Goal: Task Accomplishment & Management: Manage account settings

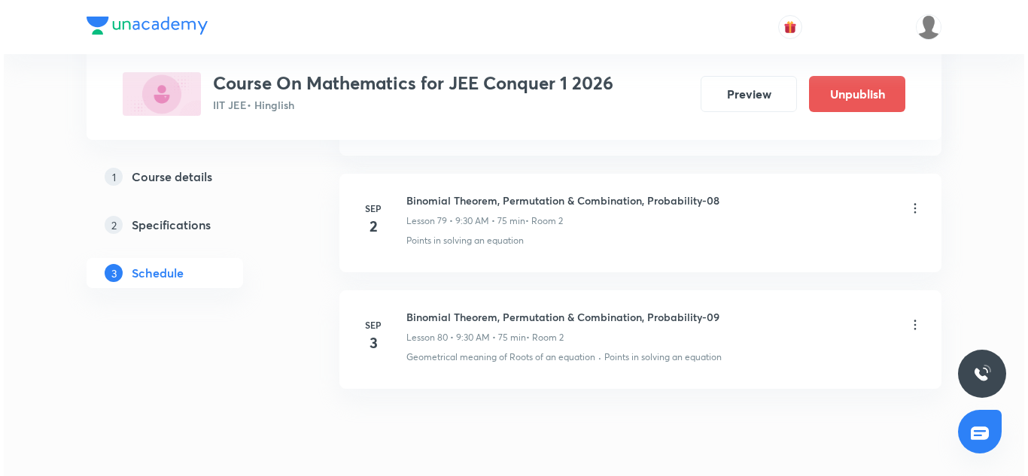
scroll to position [10164, 0]
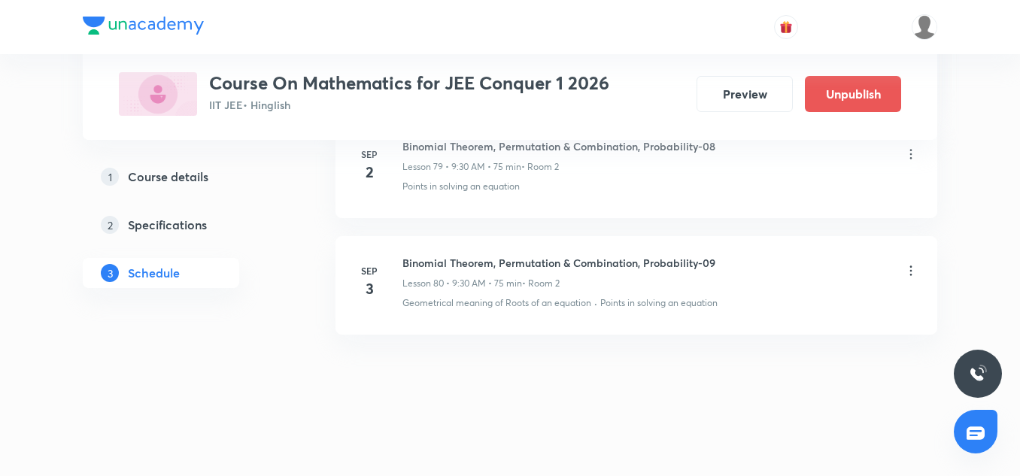
click at [908, 269] on icon at bounding box center [911, 270] width 15 height 15
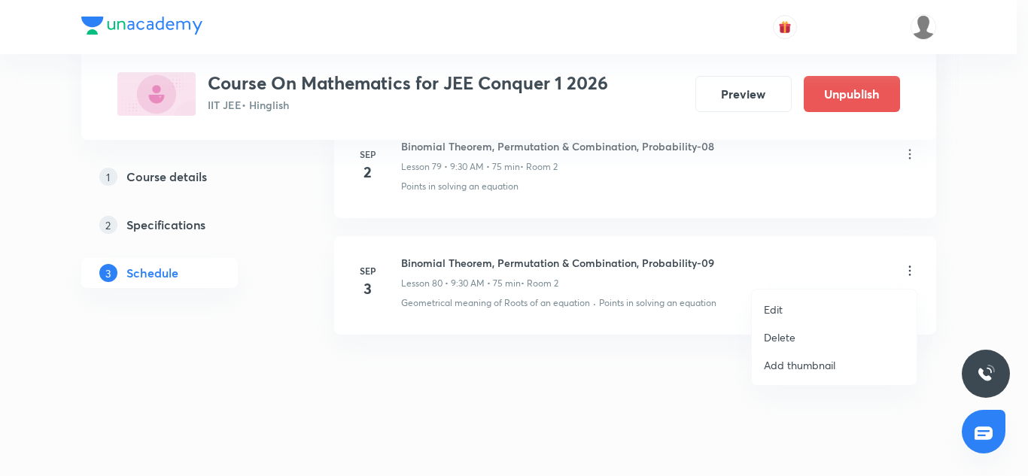
click at [774, 310] on p "Edit" at bounding box center [773, 310] width 19 height 16
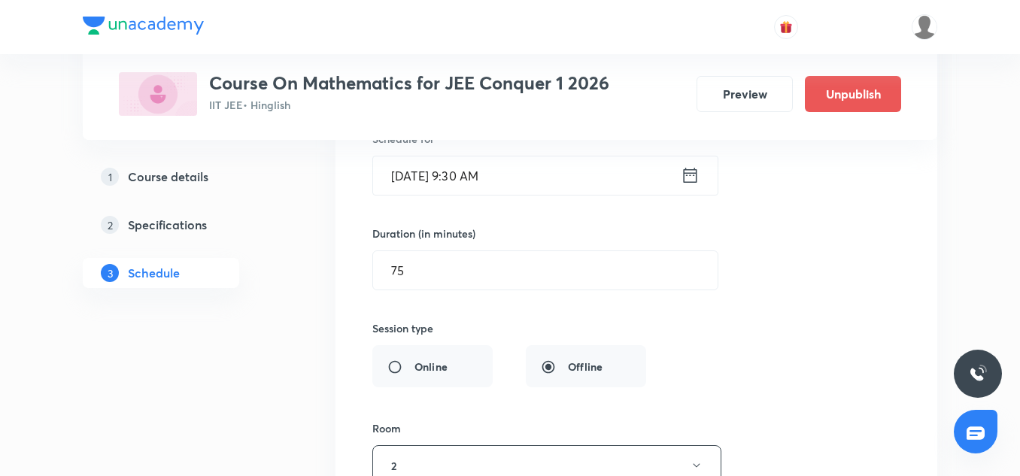
scroll to position [9690, 0]
click at [476, 186] on input "[DATE] 9:30 AM" at bounding box center [527, 177] width 308 height 38
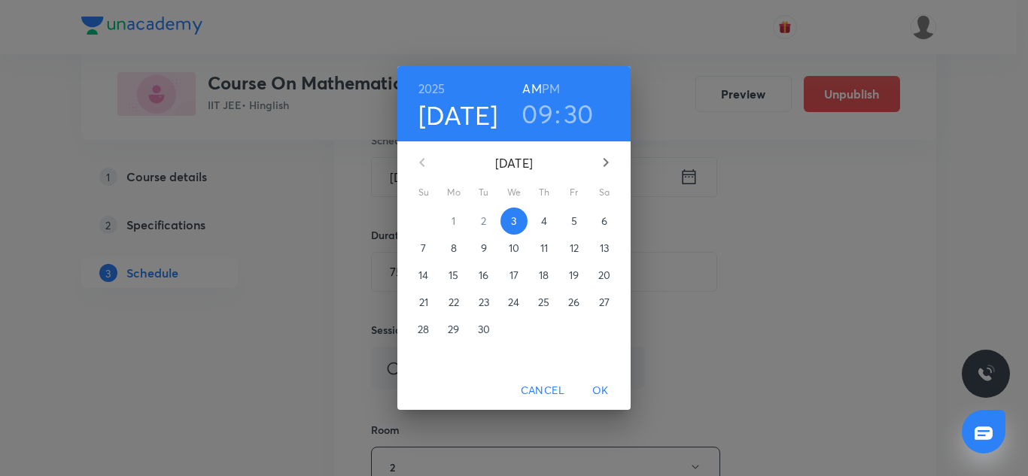
click at [565, 108] on h3 "30" at bounding box center [579, 114] width 30 height 32
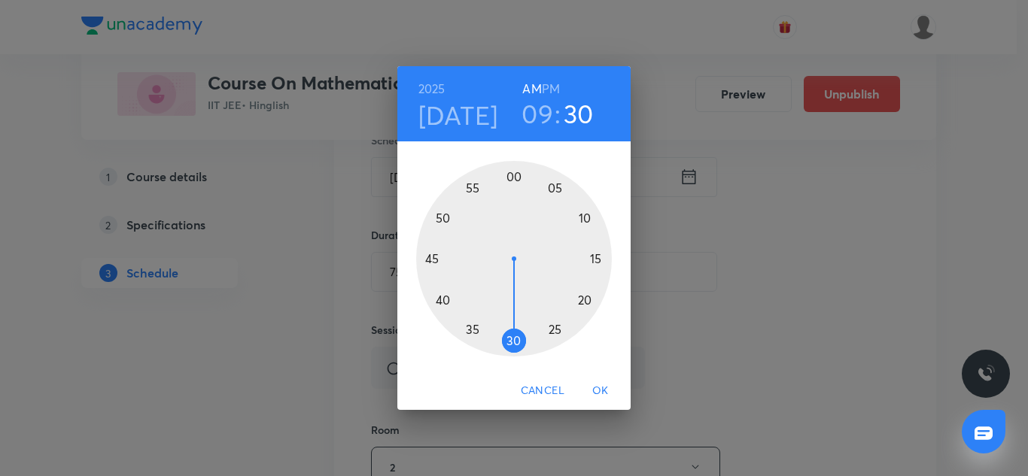
click at [514, 178] on div at bounding box center [514, 259] width 196 height 196
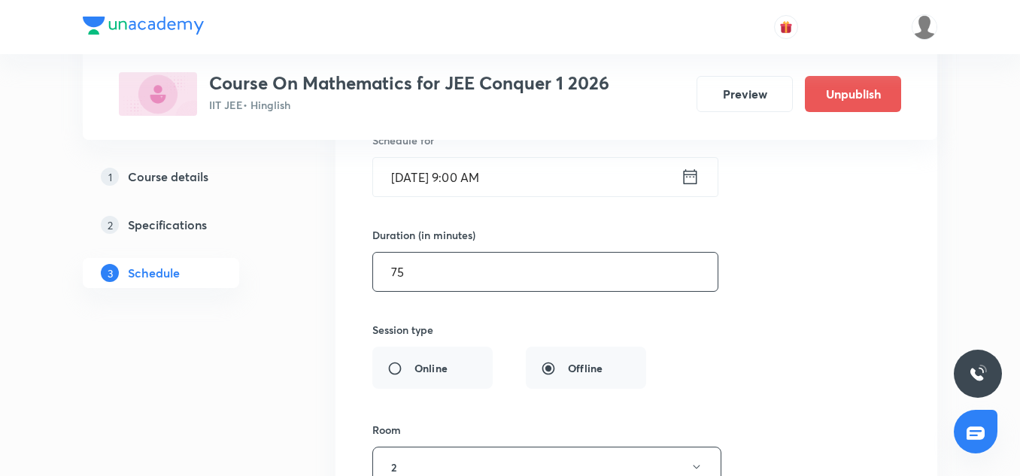
click at [475, 291] on input "75" at bounding box center [545, 272] width 345 height 38
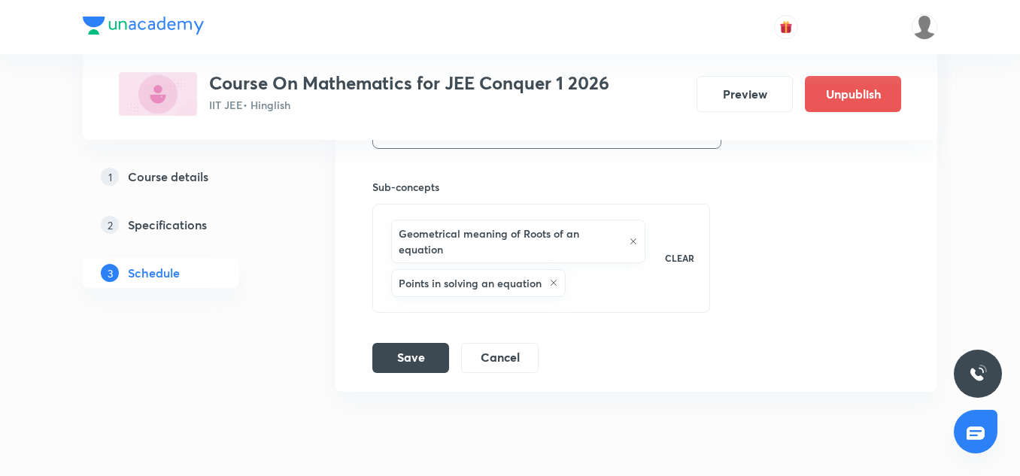
scroll to position [10033, 0]
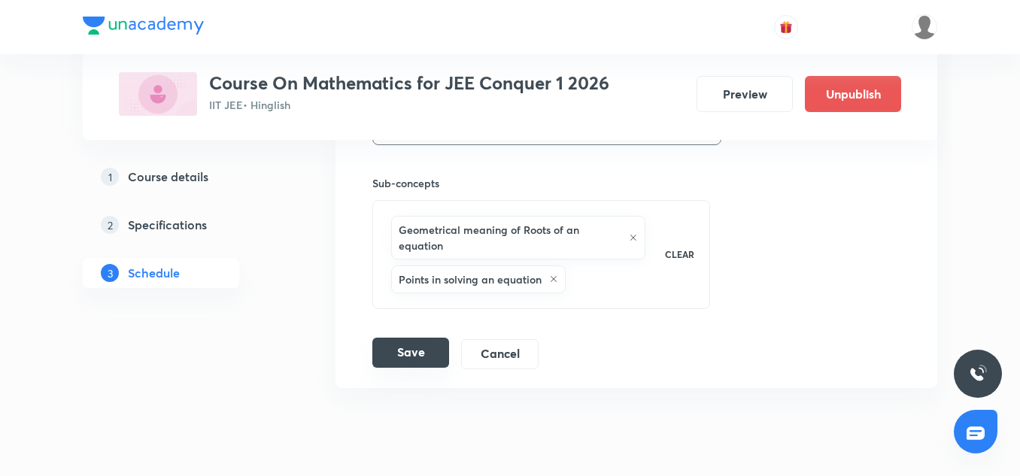
type input "110"
click at [406, 368] on button "Save" at bounding box center [411, 353] width 77 height 30
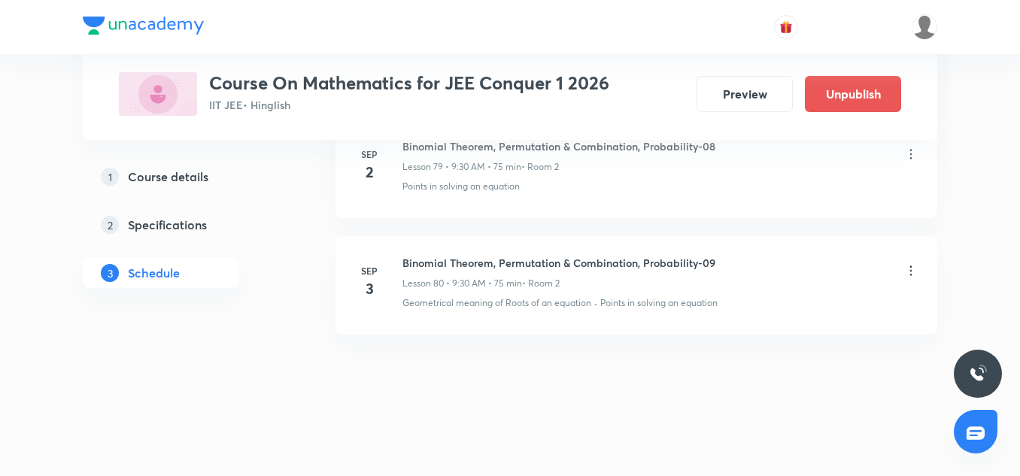
scroll to position [9472, 0]
